Goal: Task Accomplishment & Management: Use online tool/utility

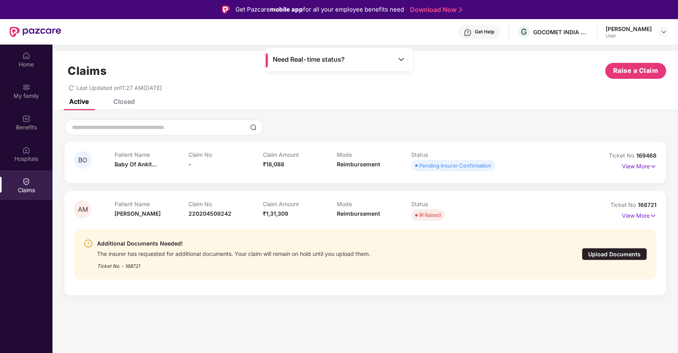
click at [589, 256] on div "Upload Documents" at bounding box center [613, 254] width 65 height 12
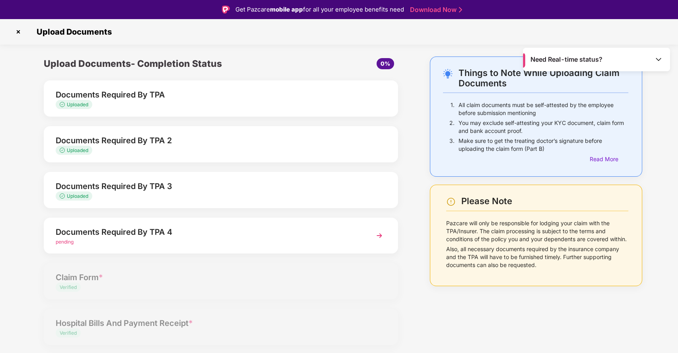
click at [372, 237] on img at bounding box center [379, 235] width 14 height 14
